Goal: Task Accomplishment & Management: Use online tool/utility

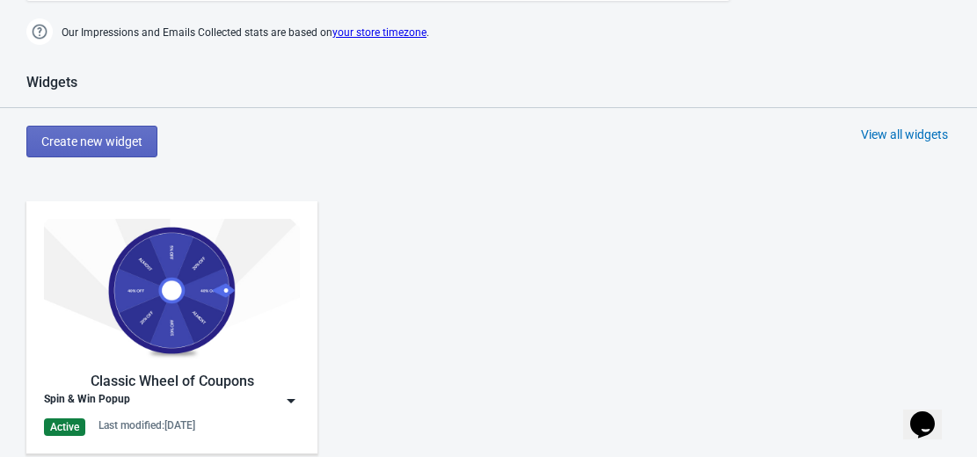
scroll to position [829, 0]
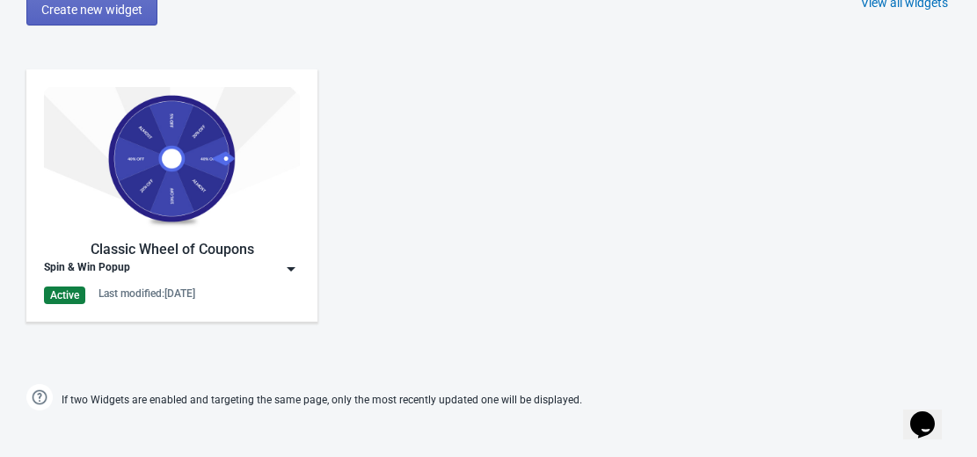
click at [156, 177] on img at bounding box center [172, 158] width 256 height 143
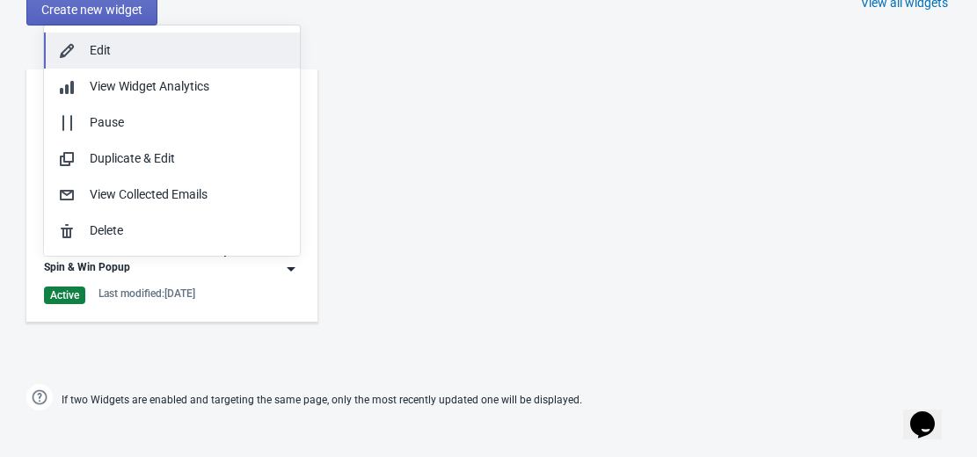
click at [180, 55] on div "Edit" at bounding box center [188, 50] width 196 height 18
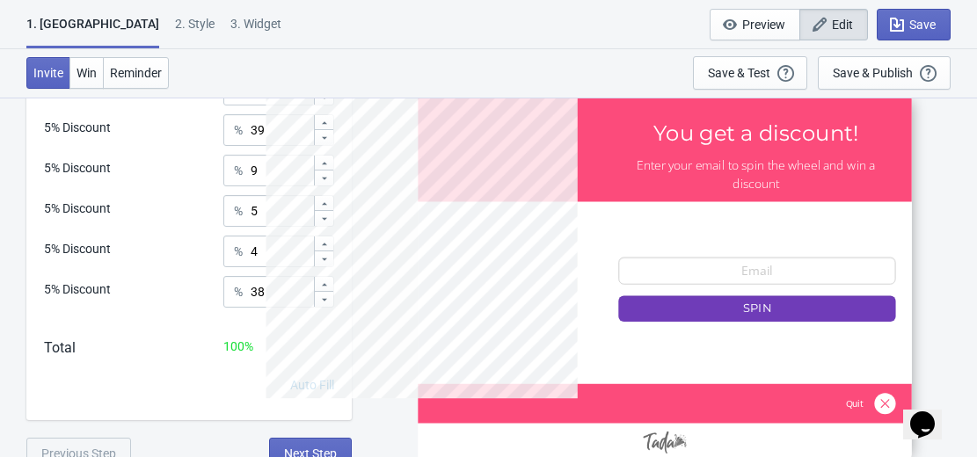
scroll to position [704, 0]
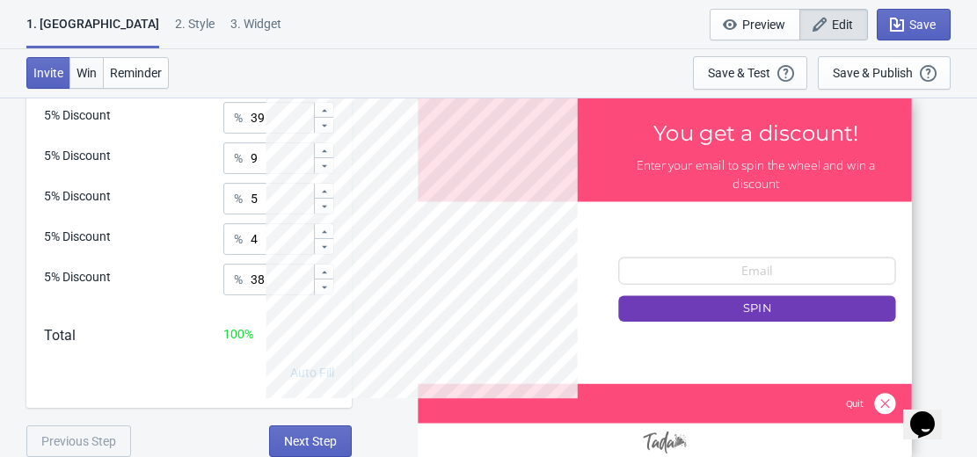
click at [89, 70] on span "Win" at bounding box center [87, 73] width 20 height 14
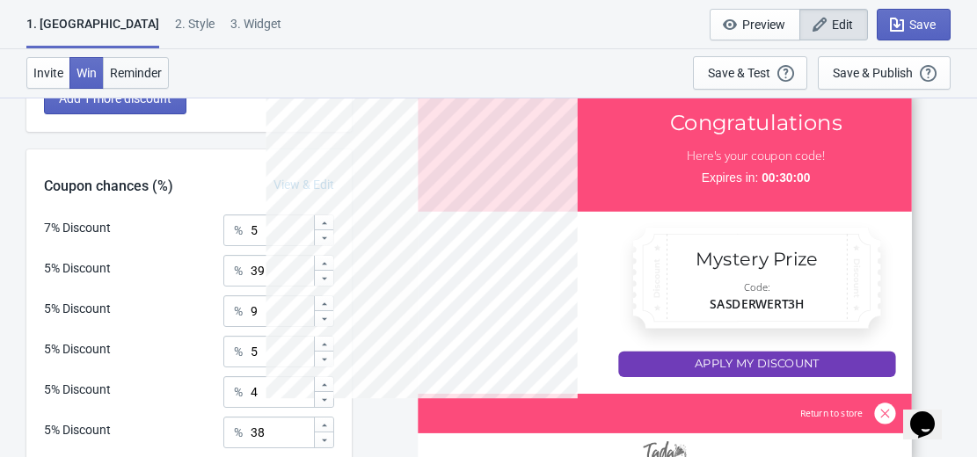
scroll to position [550, 0]
click at [139, 72] on span "Reminder" at bounding box center [136, 73] width 52 height 14
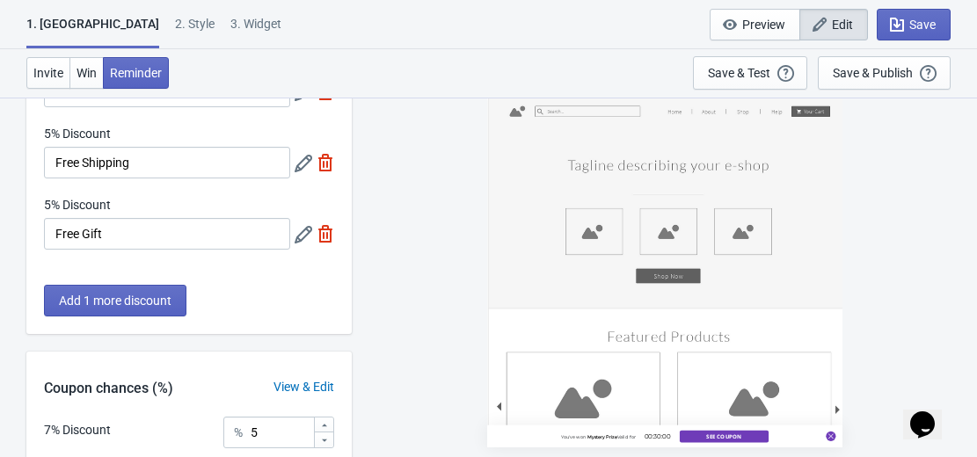
scroll to position [340, 0]
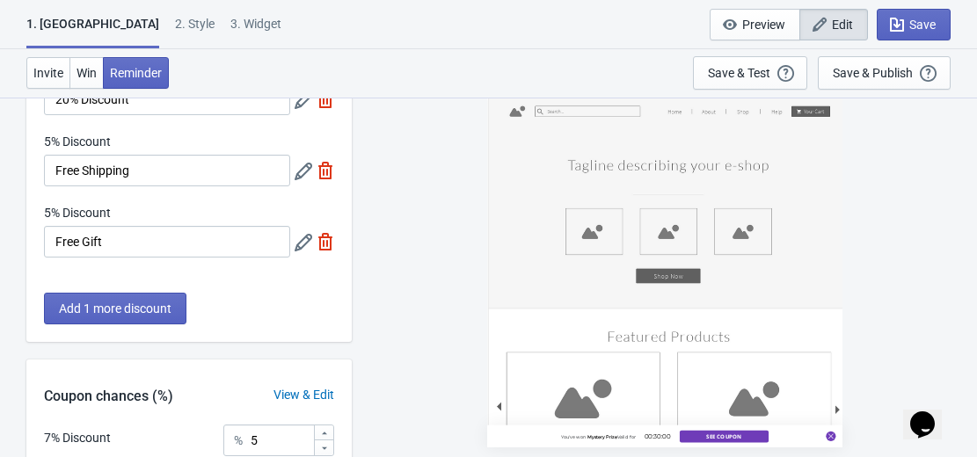
click at [175, 18] on div "2 . Style" at bounding box center [195, 30] width 40 height 31
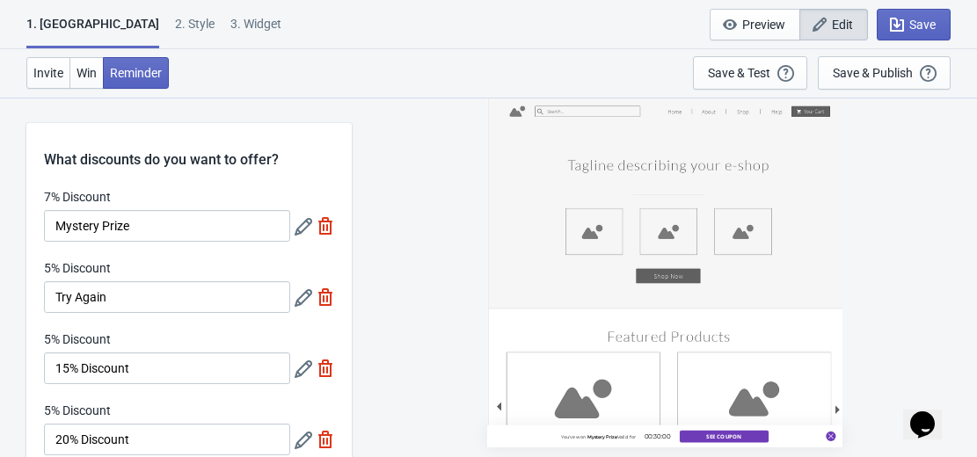
select select "left"
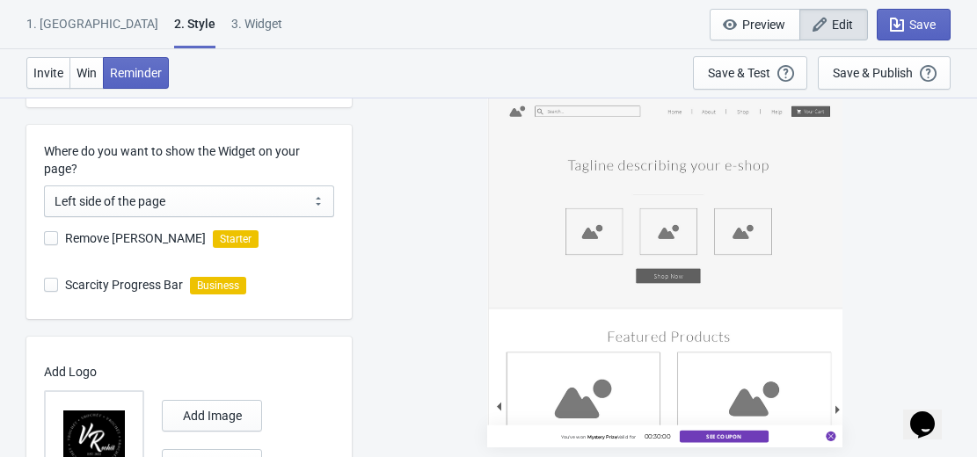
scroll to position [686, 0]
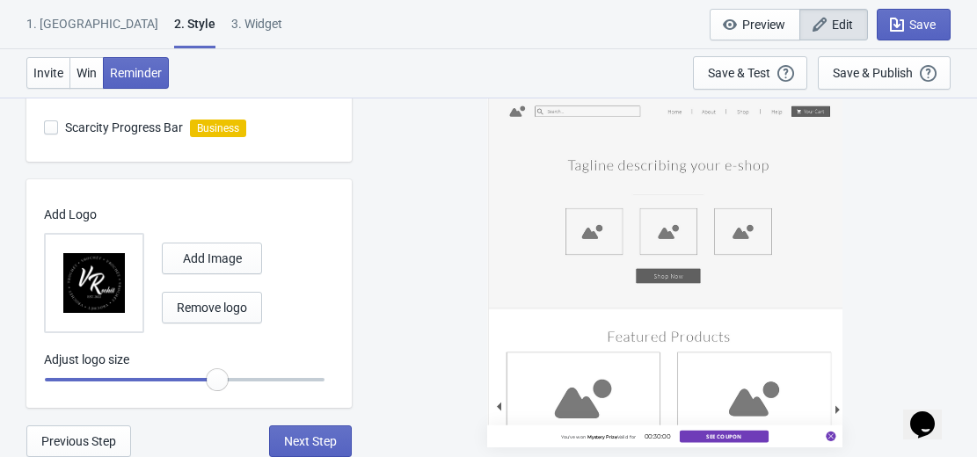
click at [231, 25] on div "3. Widget" at bounding box center [256, 30] width 51 height 31
select select "homepageOnly"
select select "once"
select select "1"
select select "left"
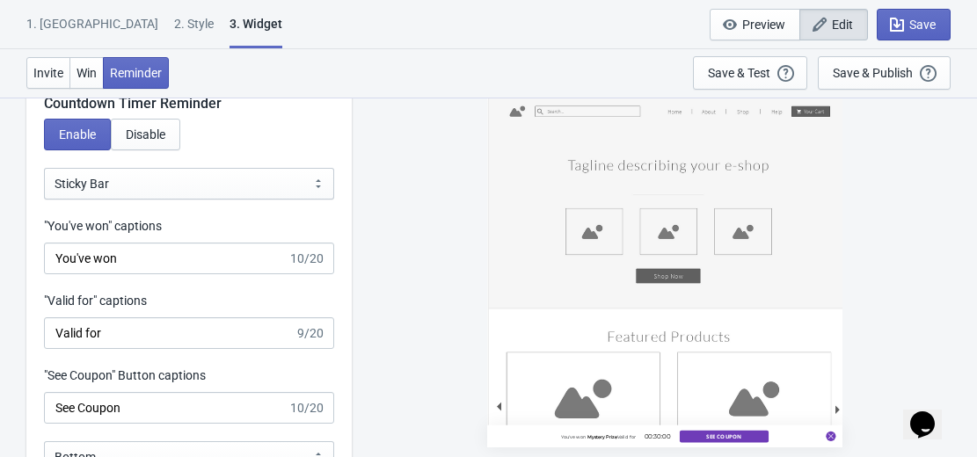
scroll to position [2262, 0]
click at [54, 75] on span "Invite" at bounding box center [48, 73] width 30 height 14
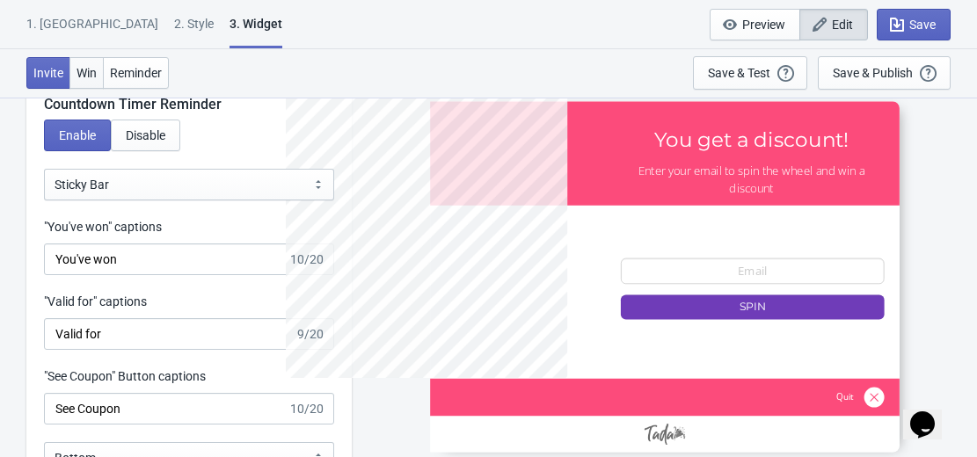
click at [87, 81] on button "Win" at bounding box center [86, 73] width 34 height 32
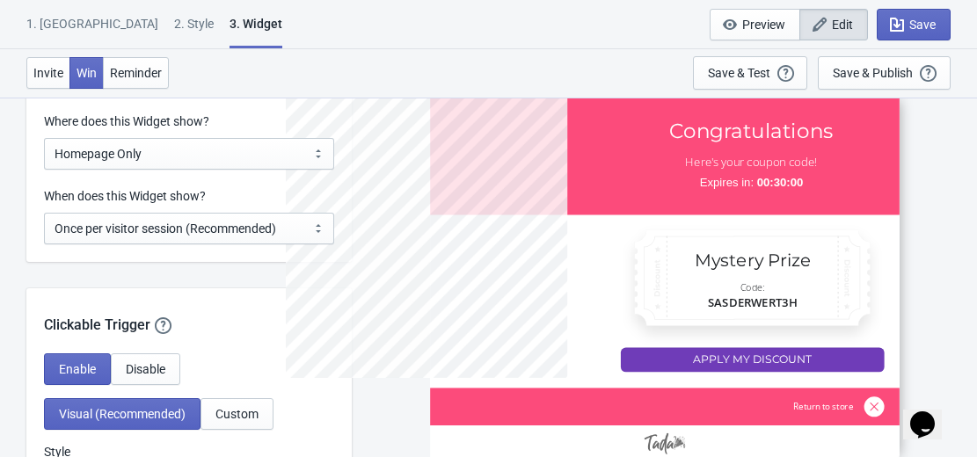
scroll to position [1430, 0]
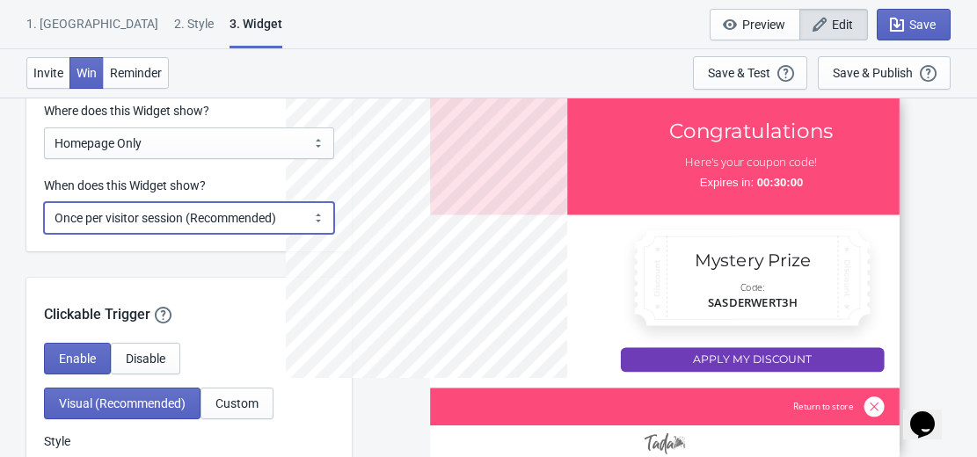
click at [316, 218] on select "Every new visit of page Once every period of time Once per visitor session (Rec…" at bounding box center [189, 218] width 290 height 32
select select "every"
click at [44, 202] on select "Every new visit of page Once every period of time Once per visitor session (Rec…" at bounding box center [189, 218] width 290 height 32
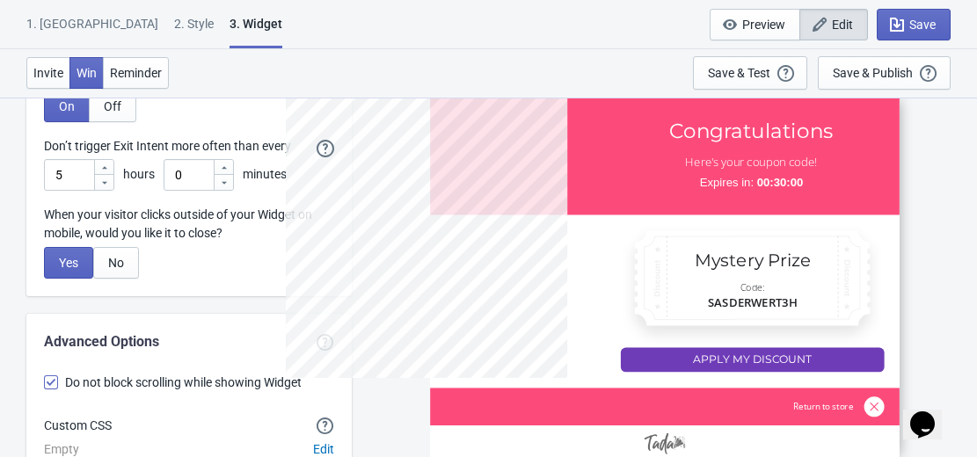
scroll to position [5129, 0]
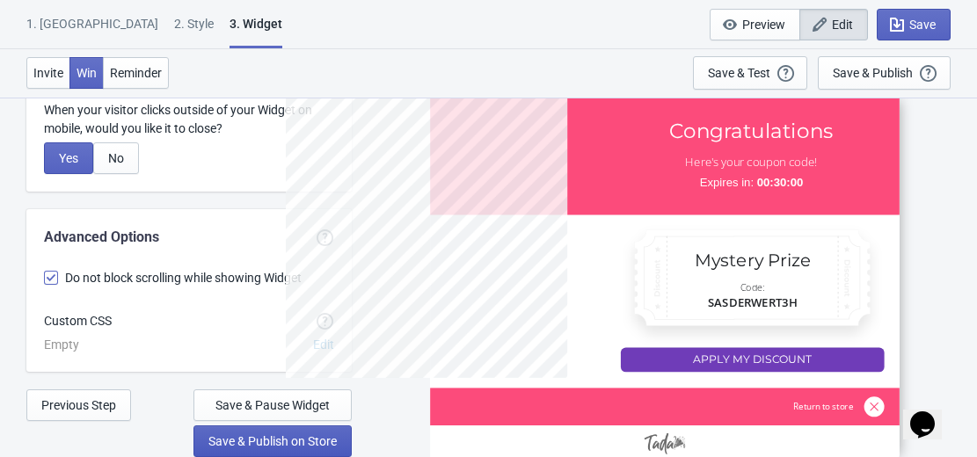
click at [279, 435] on span "Save & Publish on Store" at bounding box center [272, 441] width 128 height 14
click at [282, 433] on button "Save & Publish on Store" at bounding box center [272, 442] width 158 height 32
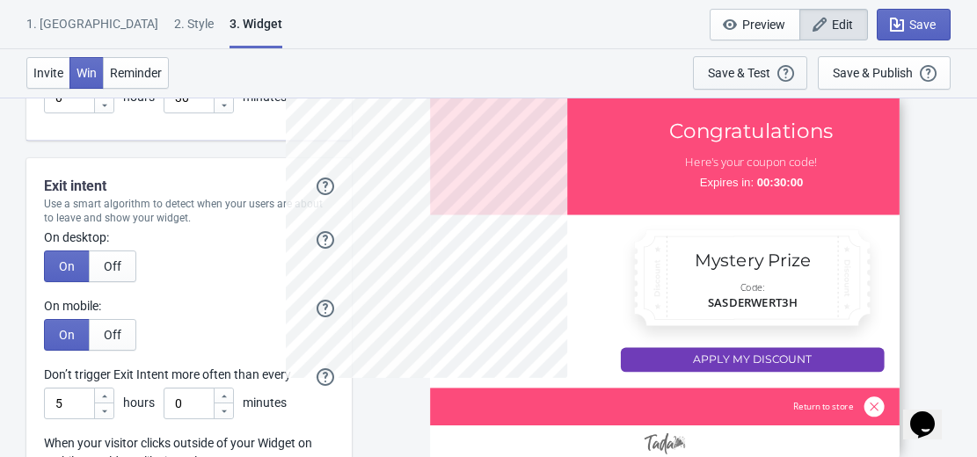
scroll to position [4796, 0]
click at [854, 64] on div "Save & Publish This option will save your Widget so that it will be visible to …" at bounding box center [884, 72] width 103 height 19
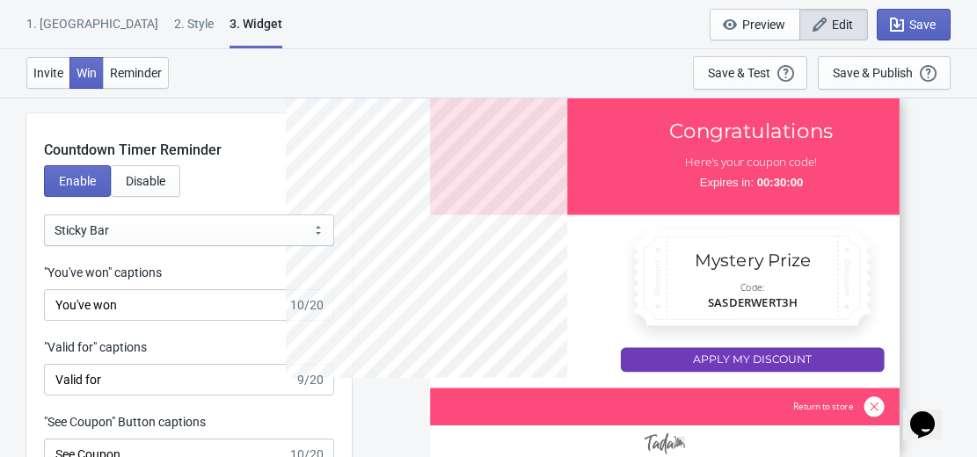
scroll to position [2217, 0]
click at [877, 67] on div "Save & Publish" at bounding box center [873, 73] width 80 height 14
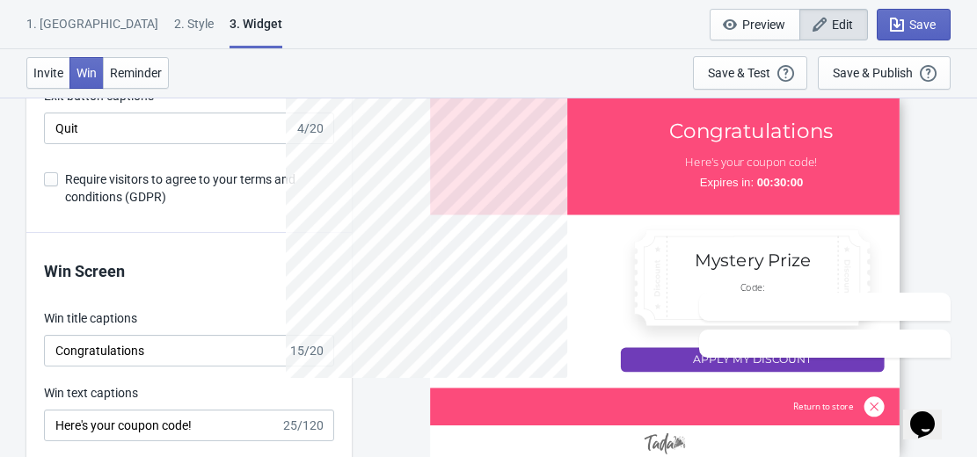
scroll to position [0, 0]
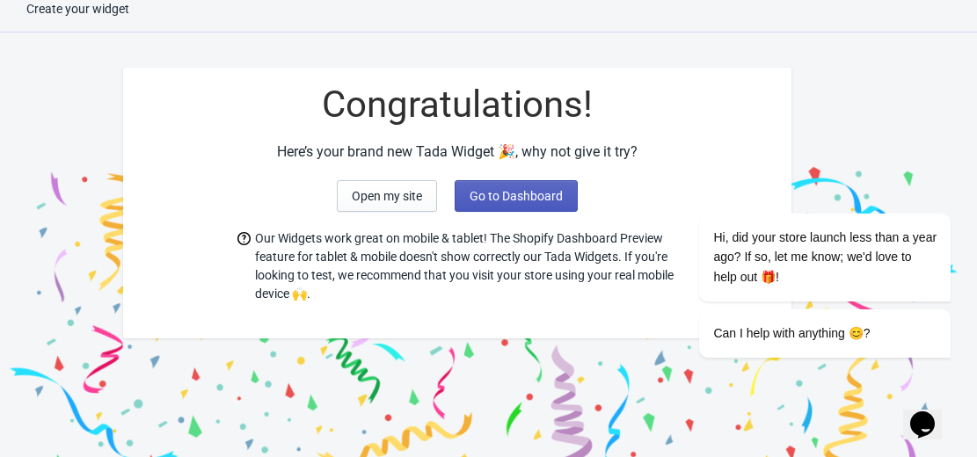
scroll to position [55, 0]
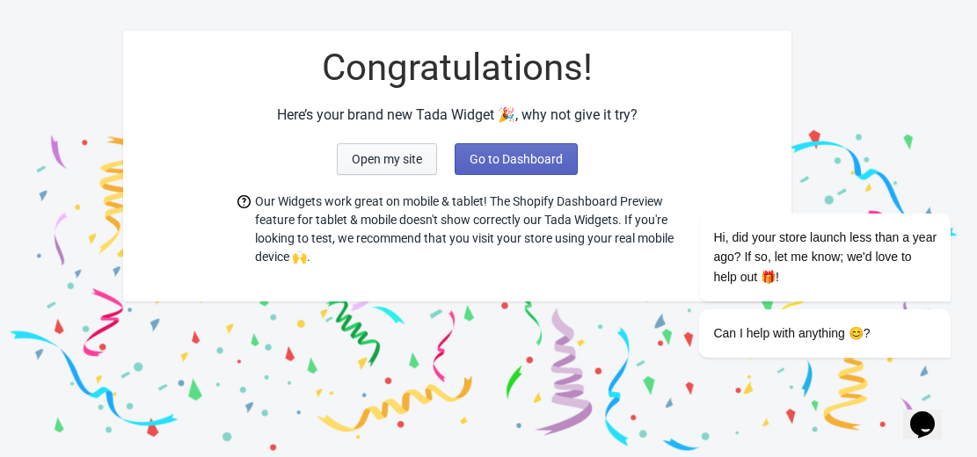
click at [399, 156] on span "Open my site" at bounding box center [387, 159] width 70 height 14
click at [538, 157] on span "Go to Dashboard" at bounding box center [516, 159] width 93 height 14
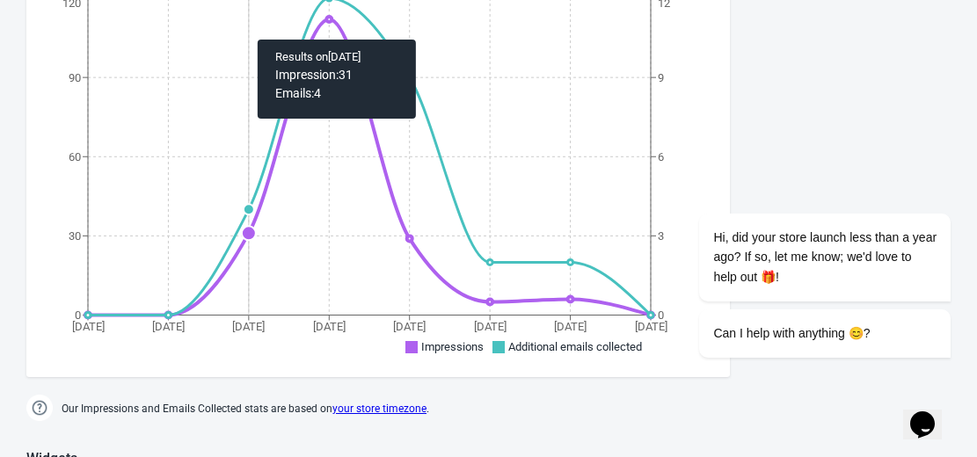
scroll to position [322, 0]
